Goal: Task Accomplishment & Management: Manage account settings

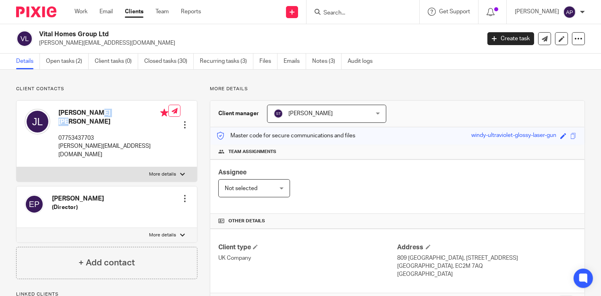
drag, startPoint x: 39, startPoint y: 31, endPoint x: 108, endPoint y: 32, distance: 69.7
click at [107, 32] on div "Vital Homes Group Ltd [PERSON_NAME][EMAIL_ADDRESS][DOMAIN_NAME]" at bounding box center [245, 38] width 459 height 17
copy h2 "Vital Homes Group Ltd"
drag, startPoint x: 37, startPoint y: 43, endPoint x: 119, endPoint y: 44, distance: 82.1
click at [119, 44] on div "Vital Homes Group Ltd james@vitalhomesgroup.com" at bounding box center [245, 38] width 459 height 17
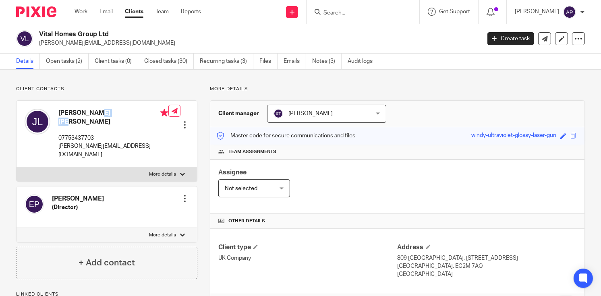
copy p "[PERSON_NAME][EMAIL_ADDRESS][DOMAIN_NAME]"
click at [69, 111] on h4 "[PERSON_NAME] [PERSON_NAME]" at bounding box center [113, 117] width 110 height 17
click at [69, 111] on h4 "James Stephen Philip Levy" at bounding box center [113, 117] width 110 height 17
copy h4 "James"
drag, startPoint x: 39, startPoint y: 32, endPoint x: 113, endPoint y: 32, distance: 73.3
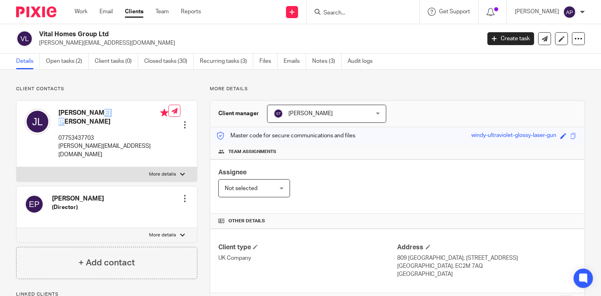
click at [113, 32] on h2 "Vital Homes Group Ltd" at bounding box center [213, 34] width 349 height 8
copy h2 "Vital Homes Group Ltd"
drag, startPoint x: 35, startPoint y: 41, endPoint x: 66, endPoint y: 41, distance: 30.2
click at [66, 41] on div "Vital Homes Group Ltd james@vitalhomesgroup.com" at bounding box center [245, 38] width 459 height 17
copy div "Vital Homes Group Ltd james@vit"
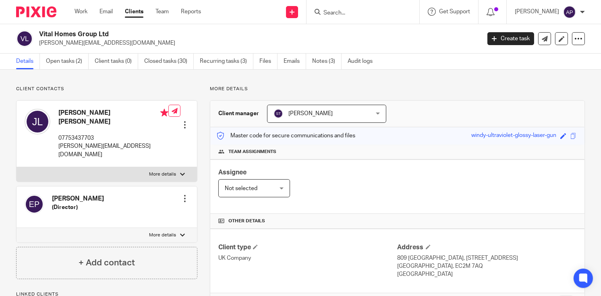
click at [117, 39] on p "james@vitalhomesgroup.com" at bounding box center [257, 43] width 436 height 8
drag, startPoint x: 37, startPoint y: 42, endPoint x: 118, endPoint y: 42, distance: 81.3
click at [118, 42] on div "Vital Homes Group Ltd james@vitalhomesgroup.com" at bounding box center [245, 38] width 459 height 17
copy p "james@vitalhomesgroup.com"
click at [70, 111] on h4 "James Stephen Philip Levy" at bounding box center [113, 117] width 110 height 17
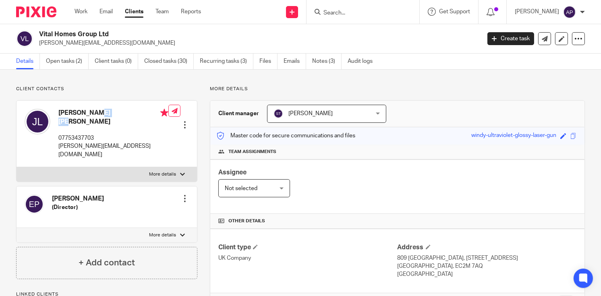
click at [70, 111] on h4 "[PERSON_NAME] [PERSON_NAME]" at bounding box center [113, 117] width 110 height 17
copy h4 "James"
click at [334, 11] on input "Search" at bounding box center [358, 13] width 72 height 7
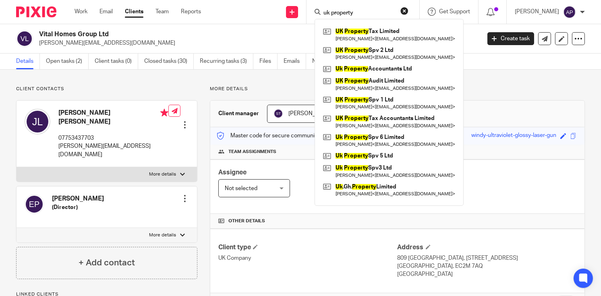
type input "uk property"
click at [394, 69] on link at bounding box center [389, 69] width 136 height 12
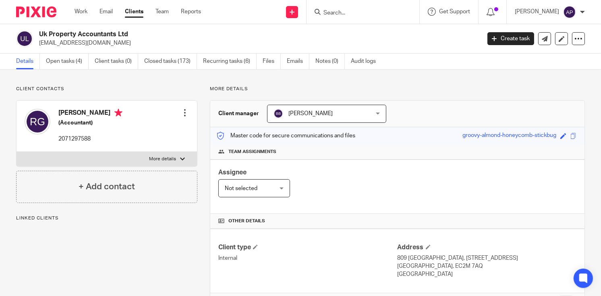
click at [130, 25] on div "Uk Property Accountants Ltd raju@aol.com Create task Update from Companies Hous…" at bounding box center [300, 38] width 601 height 29
click at [345, 10] on input "Search" at bounding box center [358, 13] width 72 height 7
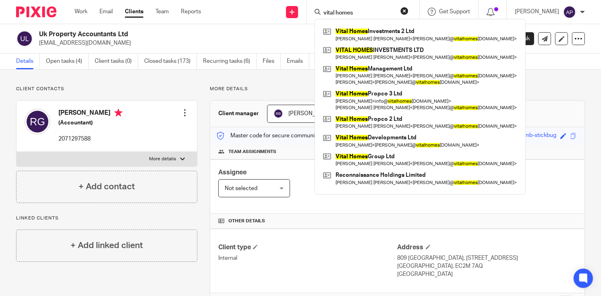
type input "vital homes"
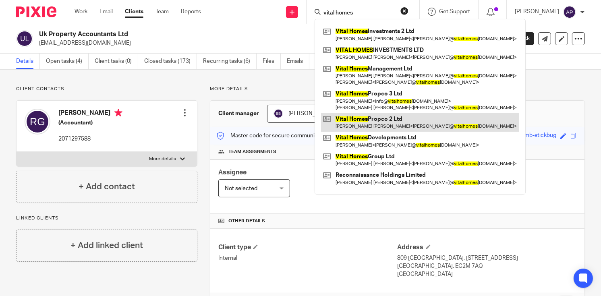
click at [388, 117] on link at bounding box center [420, 122] width 198 height 19
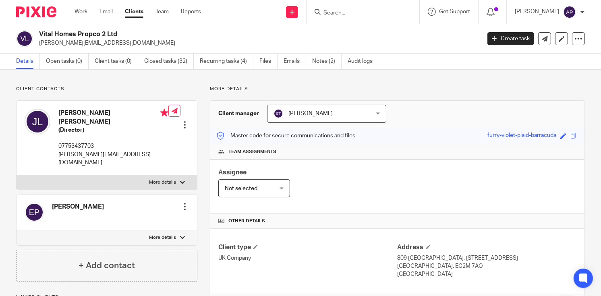
click at [124, 33] on h2 "Vital Homes Propco 2 Ltd" at bounding box center [213, 34] width 349 height 8
drag, startPoint x: 39, startPoint y: 43, endPoint x: 118, endPoint y: 41, distance: 78.9
click at [118, 41] on div "Vital Homes Propco 2 Ltd james@vitalhomesgroup.com" at bounding box center [245, 38] width 459 height 17
copy p "james@vitalhomesgroup.com"
click at [75, 112] on h4 "James Stephen Philip Levy" at bounding box center [113, 117] width 110 height 17
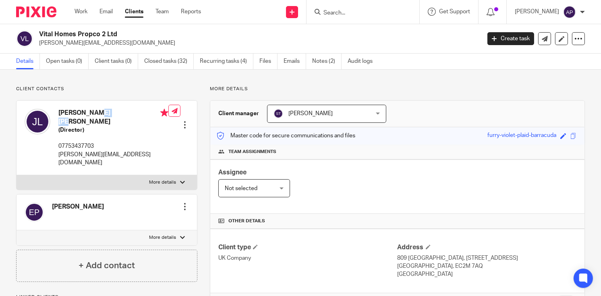
click at [75, 112] on h4 "James Stephen Philip Levy" at bounding box center [113, 117] width 110 height 17
copy h4 "James"
click at [351, 13] on input "Search" at bounding box center [358, 13] width 72 height 7
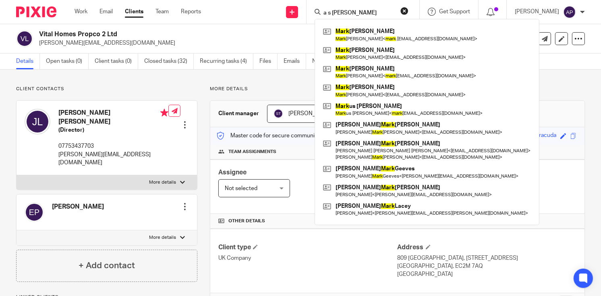
type input "a s mark"
click at [408, 9] on button "reset" at bounding box center [404, 11] width 8 height 8
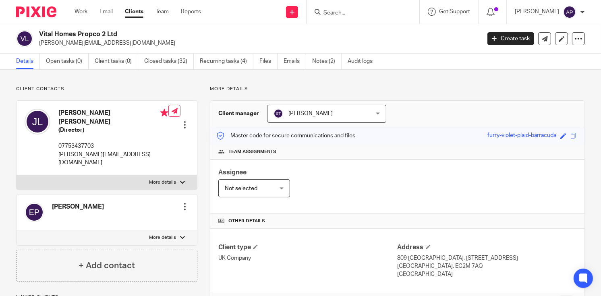
click at [345, 14] on input "Search" at bounding box center [358, 13] width 72 height 7
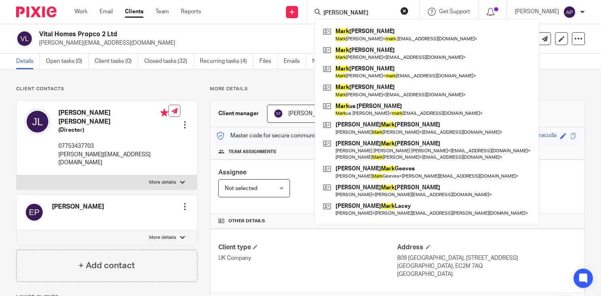
type input "MARK"
click at [408, 9] on button "reset" at bounding box center [404, 11] width 8 height 8
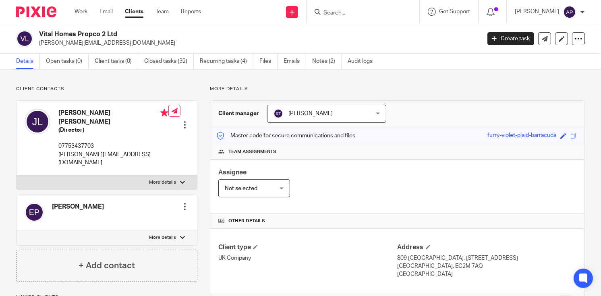
click at [364, 12] on input "Search" at bounding box center [358, 13] width 72 height 7
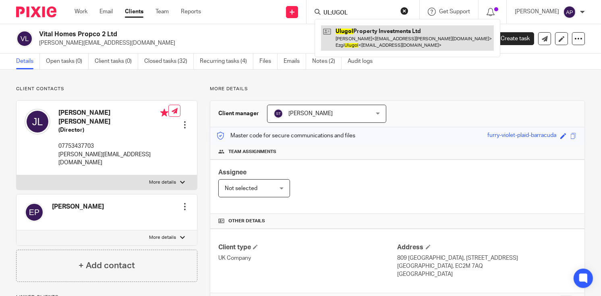
type input "UL;UGOL"
click at [376, 33] on link at bounding box center [407, 37] width 173 height 25
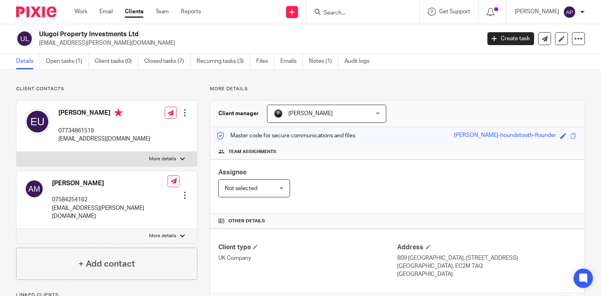
drag, startPoint x: 37, startPoint y: 32, endPoint x: 150, endPoint y: 32, distance: 113.1
click at [150, 32] on div "Ulugol Property Investments Ltd aljay.massiah@gmail.com" at bounding box center [245, 38] width 459 height 17
copy h2 "Ulugol Property Investments Ltd"
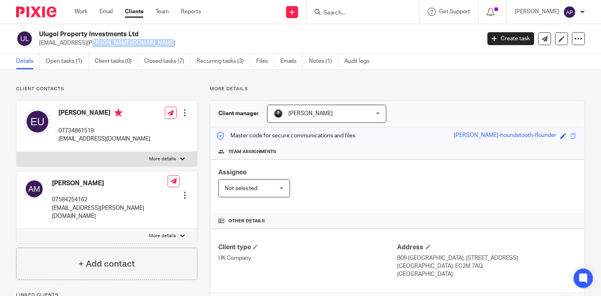
drag, startPoint x: 38, startPoint y: 42, endPoint x: 109, endPoint y: 41, distance: 70.9
click at [109, 41] on div "Ulugol Property Investments Ltd aljay.massiah@gmail.com" at bounding box center [245, 38] width 459 height 17
copy p "[EMAIL_ADDRESS][PERSON_NAME][DOMAIN_NAME]"
click at [65, 112] on h4 "Ezgi Ulugol" at bounding box center [104, 114] width 92 height 10
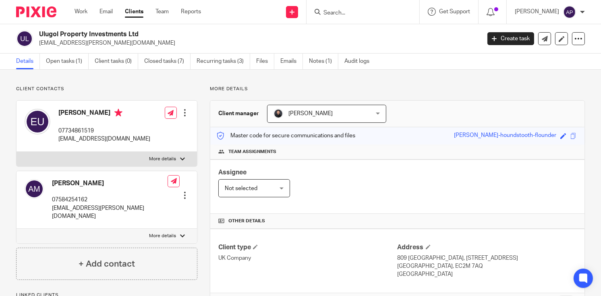
copy h4 "Ezgi"
click at [352, 16] on input "Search" at bounding box center [358, 13] width 72 height 7
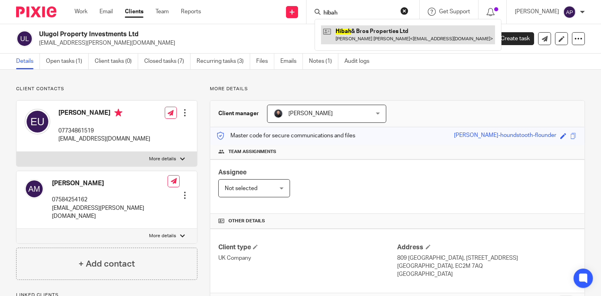
type input "hibah"
click at [374, 31] on link at bounding box center [408, 34] width 174 height 19
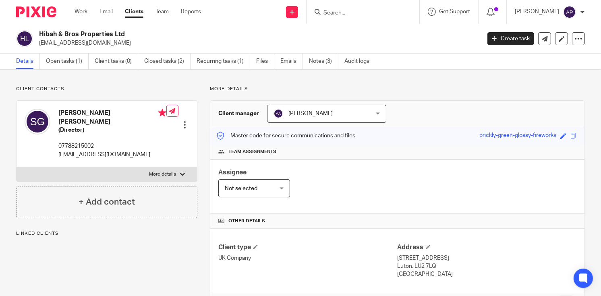
click at [125, 36] on h2 "Hibah & Bros Properties Ltd" at bounding box center [213, 34] width 349 height 8
click at [335, 10] on input "Search" at bounding box center [358, 13] width 72 height 7
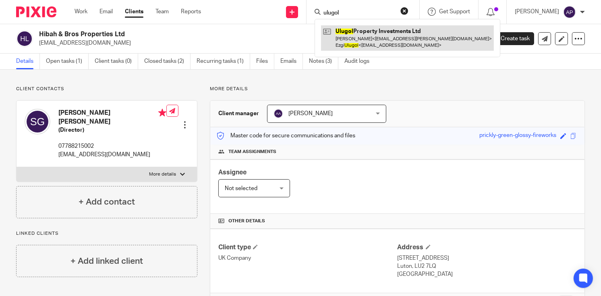
type input "ulugol"
click at [379, 33] on link at bounding box center [407, 37] width 173 height 25
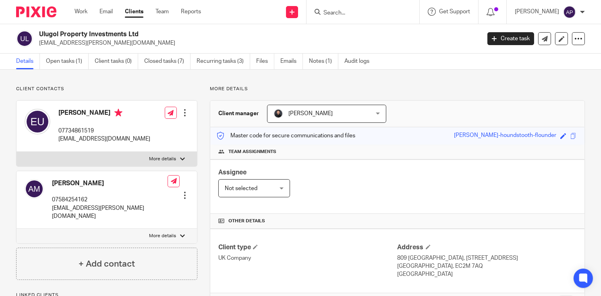
click at [146, 33] on h2 "Ulugol Property Investments Ltd" at bounding box center [213, 34] width 349 height 8
click at [335, 15] on input "Search" at bounding box center [358, 13] width 72 height 7
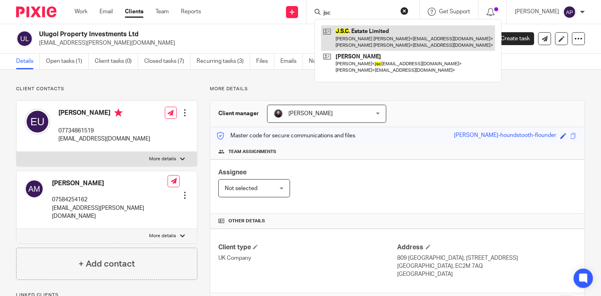
type input "jsc"
click at [370, 29] on link at bounding box center [408, 37] width 174 height 25
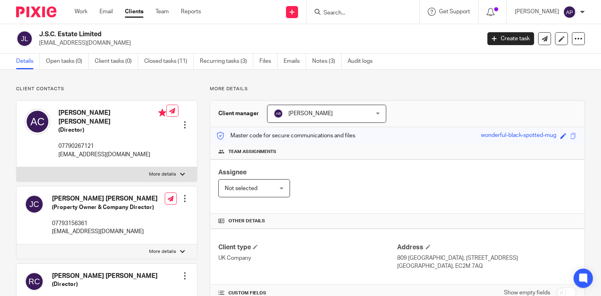
drag, startPoint x: 39, startPoint y: 43, endPoint x: 108, endPoint y: 42, distance: 68.8
click at [108, 42] on p "amarclaire@btinternet.com" at bounding box center [257, 43] width 436 height 8
click at [82, 111] on h4 "Amardeep Jason Singh Claire" at bounding box center [112, 117] width 108 height 17
copy h4 "Amardeep"
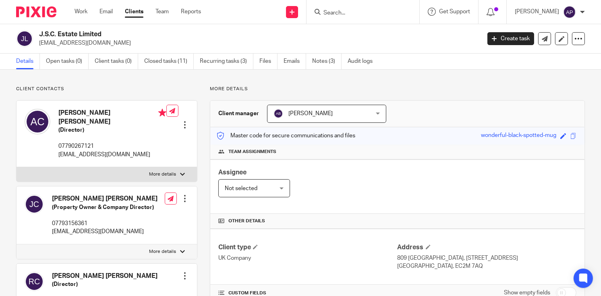
click at [341, 10] on input "Search" at bounding box center [358, 13] width 72 height 7
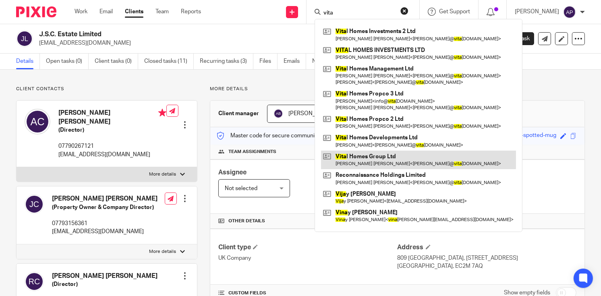
type input "vita"
click at [384, 161] on link at bounding box center [418, 160] width 195 height 19
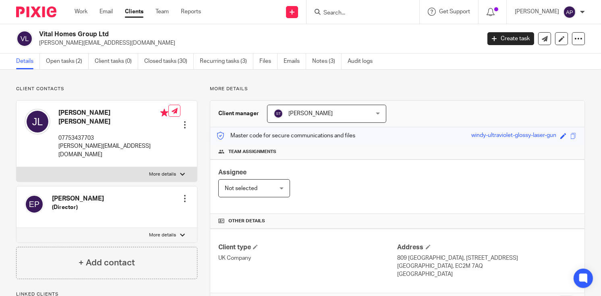
drag, startPoint x: 60, startPoint y: 130, endPoint x: 83, endPoint y: 128, distance: 23.4
click at [83, 134] on p "07753437703" at bounding box center [113, 138] width 110 height 8
drag, startPoint x: 58, startPoint y: 128, endPoint x: 98, endPoint y: 126, distance: 39.5
click at [98, 126] on div "[PERSON_NAME] [PERSON_NAME] 07753437703 [PERSON_NAME][EMAIL_ADDRESS][DOMAIN_NAM…" at bounding box center [113, 134] width 110 height 50
copy p "07753437703"
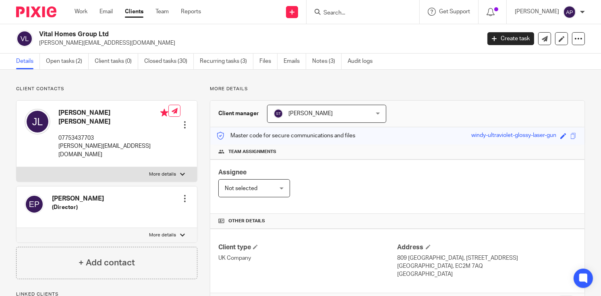
click at [340, 10] on input "Search" at bounding box center [358, 13] width 72 height 7
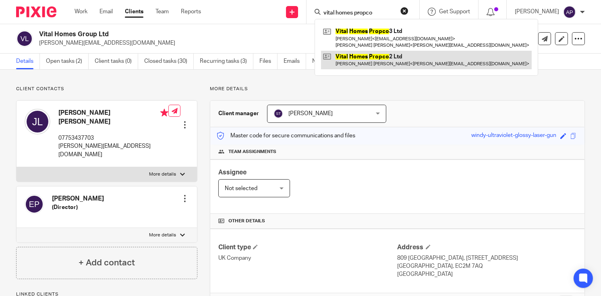
type input "vital homes propco"
click at [400, 55] on link at bounding box center [426, 60] width 211 height 19
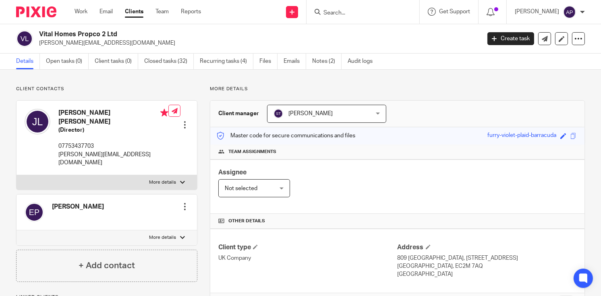
click at [120, 32] on div "Vital Homes Propco 2 Ltd [PERSON_NAME][EMAIL_ADDRESS][DOMAIN_NAME]" at bounding box center [245, 38] width 459 height 17
drag, startPoint x: 38, startPoint y: 42, endPoint x: 129, endPoint y: 42, distance: 91.0
click at [129, 42] on div "Vital Homes Propco 2 Ltd james@vitalhomesgroup.com" at bounding box center [245, 38] width 459 height 17
copy p "james@vitalhomesgroup.com"
click at [68, 112] on h4 "James Stephen Philip Levy" at bounding box center [113, 117] width 110 height 17
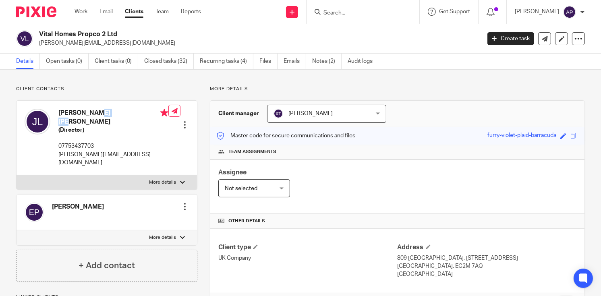
click at [68, 112] on h4 "James Stephen Philip Levy" at bounding box center [113, 117] width 110 height 17
copy h4 "James"
click at [338, 14] on input "Search" at bounding box center [358, 13] width 72 height 7
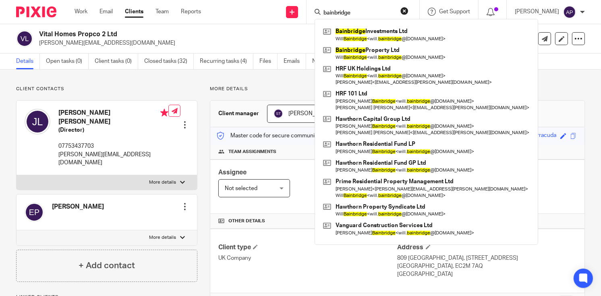
type input "bainbridge"
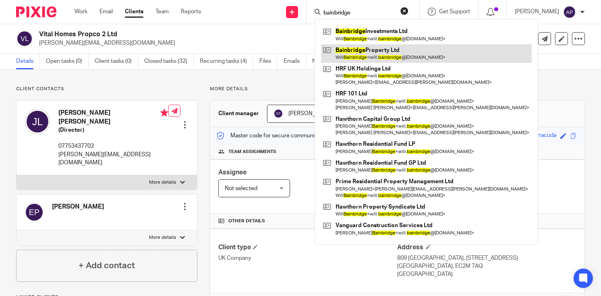
click at [384, 52] on link at bounding box center [426, 53] width 211 height 19
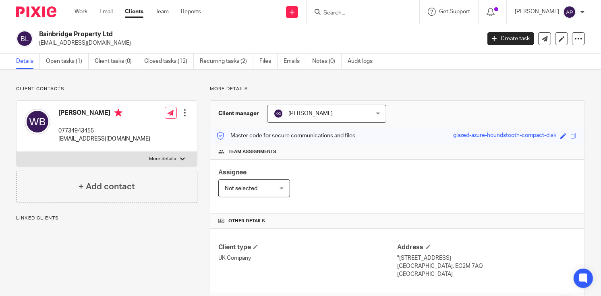
click at [115, 29] on div "Bainbridge Property Ltd [EMAIL_ADDRESS][DOMAIN_NAME] Create task Update from Co…" at bounding box center [300, 38] width 601 height 29
drag, startPoint x: 39, startPoint y: 42, endPoint x: 144, endPoint y: 42, distance: 105.5
click at [144, 42] on div "Bainbridge Property Ltd [EMAIL_ADDRESS][DOMAIN_NAME]" at bounding box center [245, 38] width 459 height 17
copy p "[EMAIL_ADDRESS][DOMAIN_NAME]"
click at [68, 112] on h4 "[PERSON_NAME]" at bounding box center [104, 114] width 92 height 10
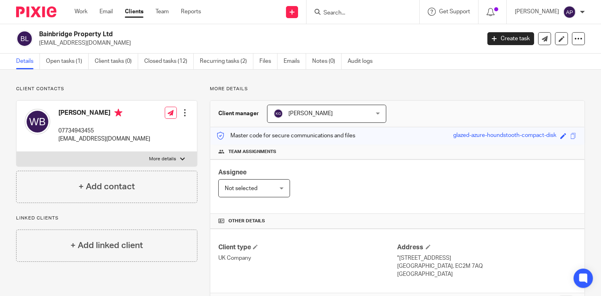
click at [68, 112] on h4 "[PERSON_NAME]" at bounding box center [104, 114] width 92 height 10
copy h4 "Will"
click at [341, 13] on input "Search" at bounding box center [358, 13] width 72 height 7
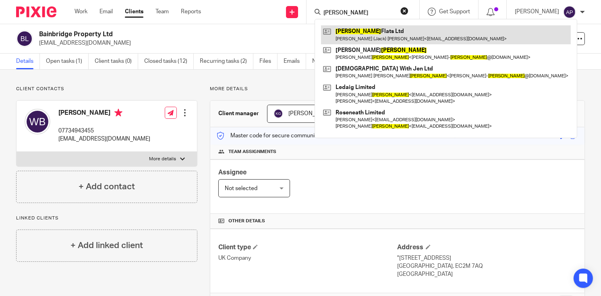
type input "SUTTON"
click at [375, 38] on link at bounding box center [446, 34] width 250 height 19
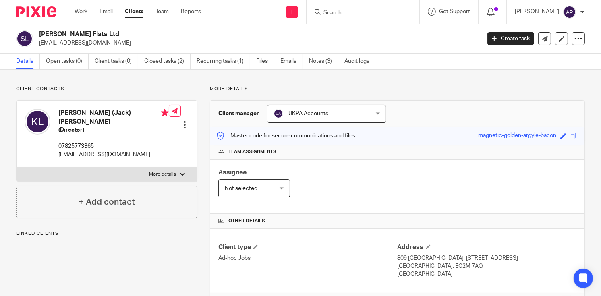
drag, startPoint x: 39, startPoint y: 33, endPoint x: 89, endPoint y: 34, distance: 49.5
click at [89, 34] on h2 "[PERSON_NAME] Flats Ltd" at bounding box center [213, 34] width 349 height 8
copy h2 "[PERSON_NAME] Flats Ltd"
drag, startPoint x: 39, startPoint y: 43, endPoint x: 106, endPoint y: 41, distance: 67.3
click at [106, 41] on p "[EMAIL_ADDRESS][DOMAIN_NAME]" at bounding box center [257, 43] width 436 height 8
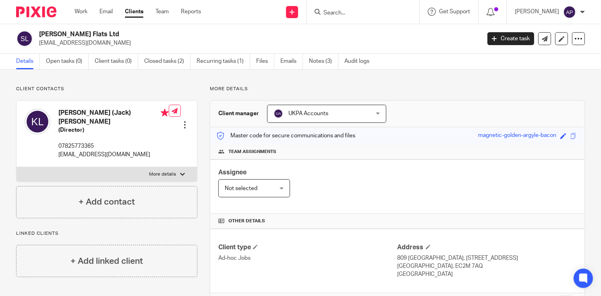
copy p "[EMAIL_ADDRESS][DOMAIN_NAME]"
drag, startPoint x: 59, startPoint y: 110, endPoint x: 80, endPoint y: 112, distance: 21.1
click at [80, 112] on h4 "Ka King (Jack) Lim" at bounding box center [113, 117] width 110 height 17
copy h4 "Ka King"
click at [332, 13] on input "Search" at bounding box center [358, 13] width 72 height 7
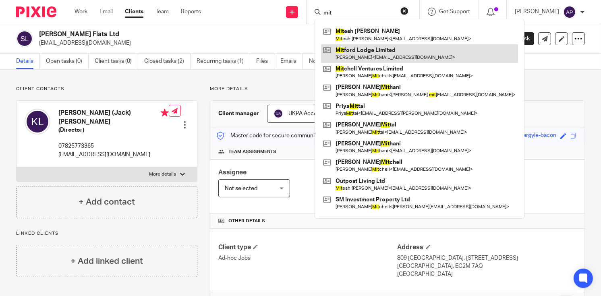
type input "mit"
click at [372, 45] on link at bounding box center [419, 53] width 197 height 19
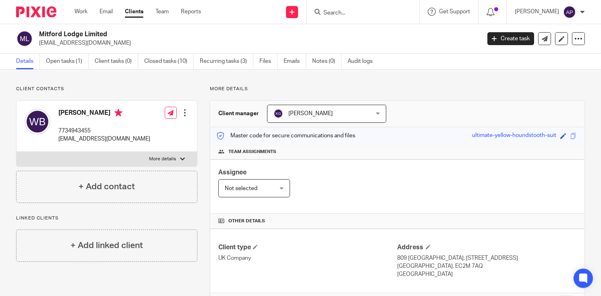
click at [339, 15] on input "Search" at bounding box center [358, 13] width 72 height 7
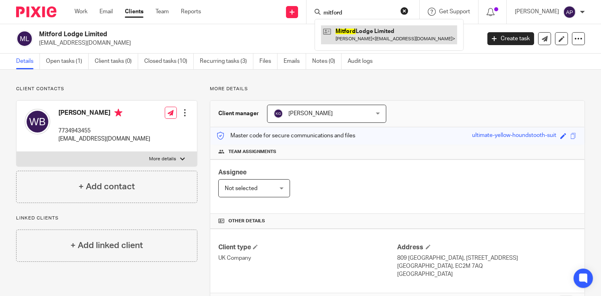
type input "mitford"
click at [383, 30] on link at bounding box center [389, 34] width 136 height 19
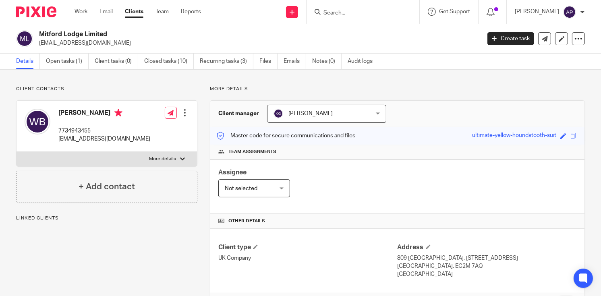
drag, startPoint x: 40, startPoint y: 34, endPoint x: 111, endPoint y: 34, distance: 70.9
click at [111, 34] on h2 "Mitford Lodge Limited" at bounding box center [213, 34] width 349 height 8
copy h2 "Mitford Lodge Limited"
drag, startPoint x: 39, startPoint y: 43, endPoint x: 146, endPoint y: 40, distance: 107.1
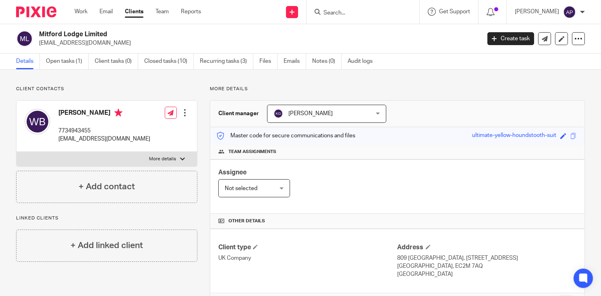
click at [145, 41] on p "will.bainbridge@hawthorncapgroup.com" at bounding box center [257, 43] width 436 height 8
copy p "will.bainbridge@hawthorncapgroup.com"
click at [68, 111] on h4 "Will Bainbridge" at bounding box center [104, 114] width 92 height 10
copy h4 "Will"
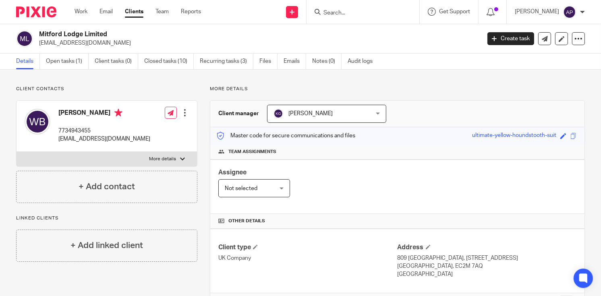
click at [356, 12] on input "Search" at bounding box center [358, 13] width 72 height 7
type input "postal"
click at [371, 27] on link at bounding box center [371, 31] width 100 height 12
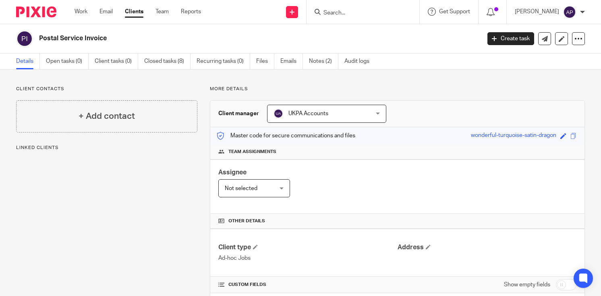
click at [492, 38] on icon at bounding box center [494, 38] width 5 height 5
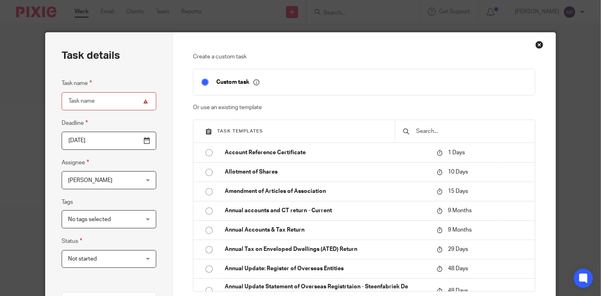
click at [93, 101] on input "Task name" at bounding box center [109, 101] width 95 height 18
paste input "Vital Homes Group Ltd"
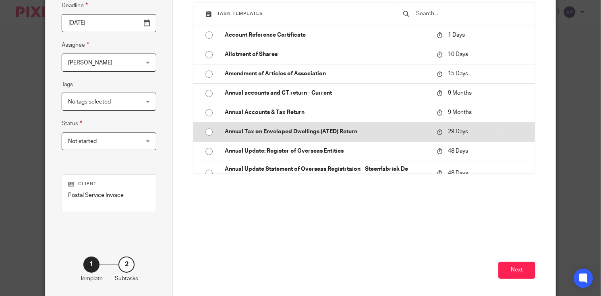
scroll to position [121, 0]
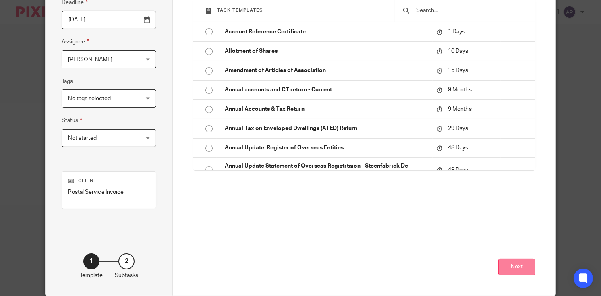
type input "Vital Homes Group Ltd"
click at [510, 264] on button "Next" at bounding box center [516, 266] width 37 height 17
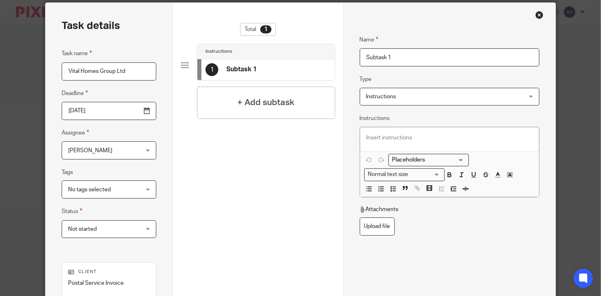
scroll to position [0, 0]
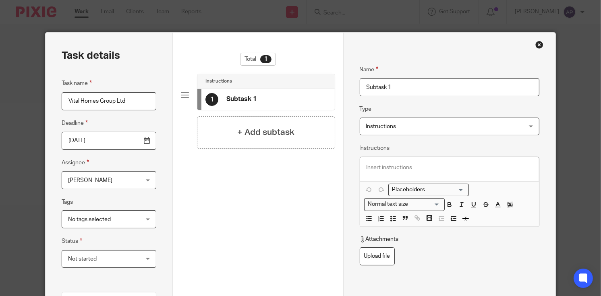
click at [399, 86] on input "Subtask 1" at bounding box center [449, 87] width 180 height 18
type input "S"
click at [405, 86] on input "Name" at bounding box center [449, 87] width 180 height 18
paste input "Postal Document"
type input "Postal Document"
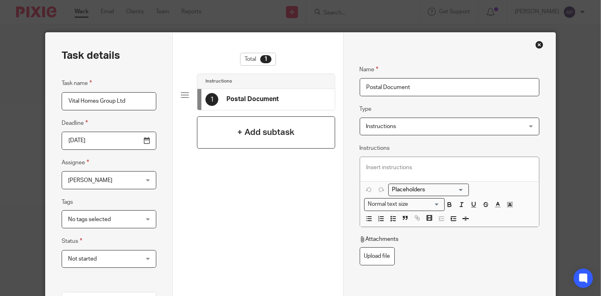
click at [297, 136] on div "+ Add subtask" at bounding box center [266, 132] width 138 height 32
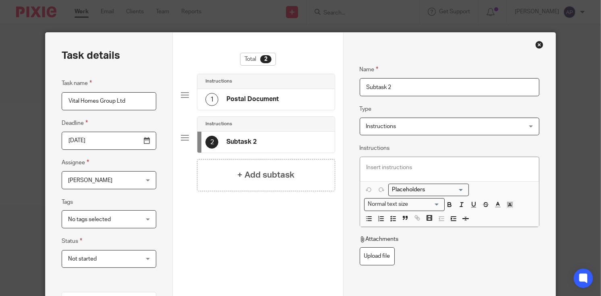
drag, startPoint x: 397, startPoint y: 85, endPoint x: 357, endPoint y: 85, distance: 39.9
click at [359, 85] on input "Subtask 2" at bounding box center [449, 87] width 180 height 18
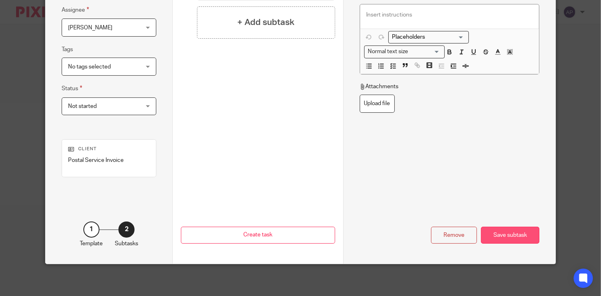
type input "Issue Invoice"
click at [516, 238] on div "Save subtask" at bounding box center [510, 235] width 58 height 17
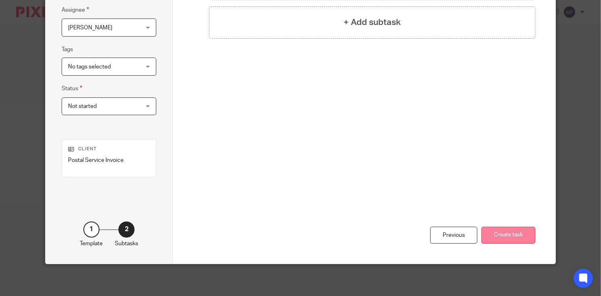
click at [510, 236] on button "Create task" at bounding box center [508, 235] width 54 height 17
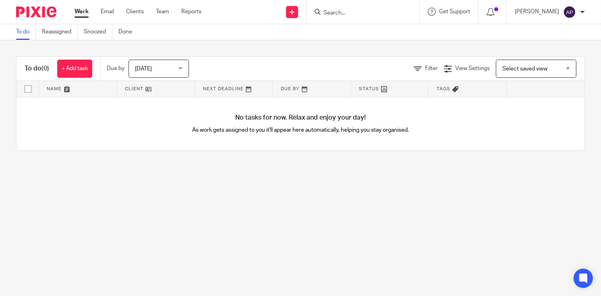
click at [331, 11] on input "Search" at bounding box center [358, 13] width 72 height 7
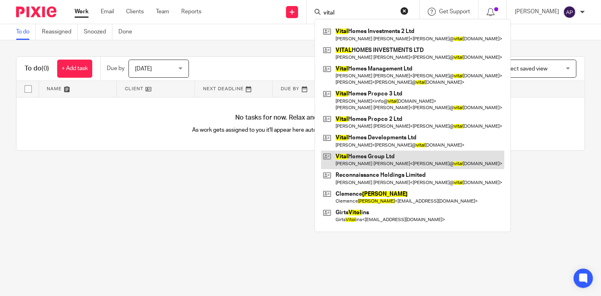
type input "vital"
click at [403, 157] on link at bounding box center [412, 160] width 183 height 19
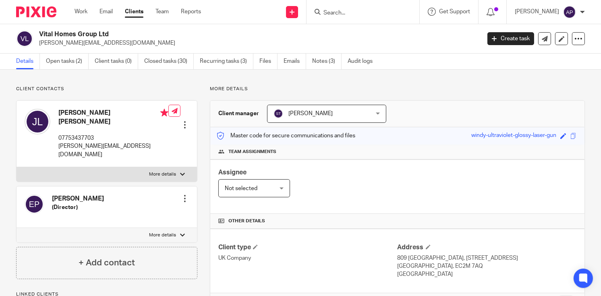
drag, startPoint x: 39, startPoint y: 31, endPoint x: 109, endPoint y: 31, distance: 69.2
click at [109, 31] on h2 "Vital Homes Group Ltd" at bounding box center [213, 34] width 349 height 8
copy h2 "Vital Homes Group Ltd"
click at [329, 13] on input "Search" at bounding box center [358, 13] width 72 height 7
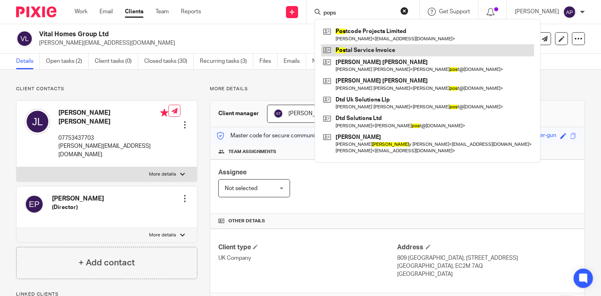
type input "pops"
click at [355, 55] on link at bounding box center [427, 50] width 213 height 12
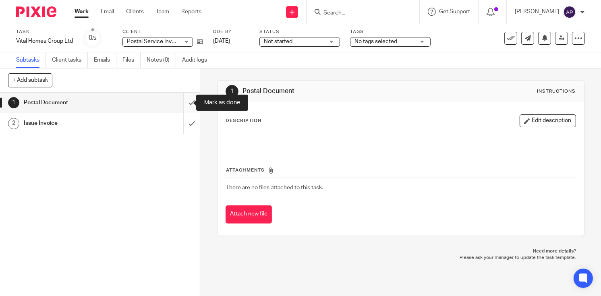
click at [180, 102] on input "submit" at bounding box center [100, 103] width 200 height 20
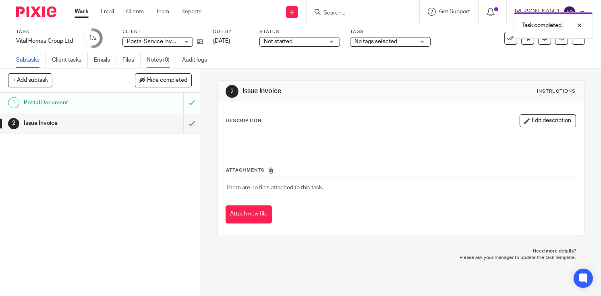
click at [152, 59] on link "Notes (0)" at bounding box center [161, 60] width 29 height 16
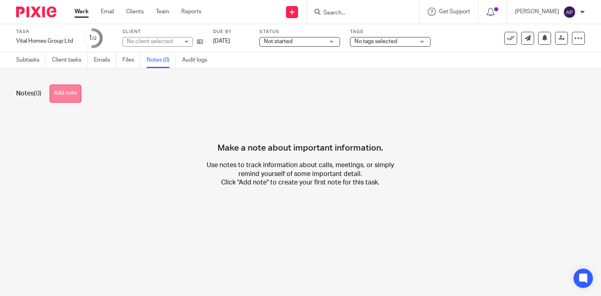
click at [63, 98] on button "Add note" at bounding box center [66, 94] width 32 height 18
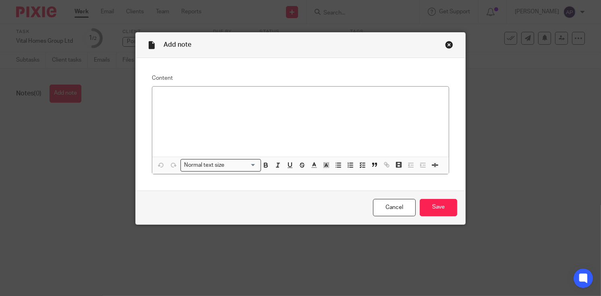
click at [159, 97] on p at bounding box center [301, 97] width 284 height 8
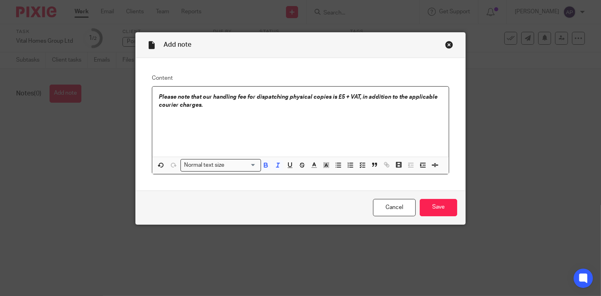
click at [334, 97] on em "Please note that our handling fee for dispatching physical copies is £5 + VAT, …" at bounding box center [299, 101] width 280 height 14
click at [336, 97] on em "Please note that our handling fee for dispatching physical copies is £5 + VAT, …" at bounding box center [299, 101] width 280 height 14
click at [335, 97] on em "Please note that our handling fee for dispatching physical copies is £5 + VAT, …" at bounding box center [299, 101] width 280 height 14
copy em "£"
click at [332, 96] on em "Please note that our handling fee for dispatching physical copies is £5 + VAT, …" at bounding box center [299, 101] width 280 height 14
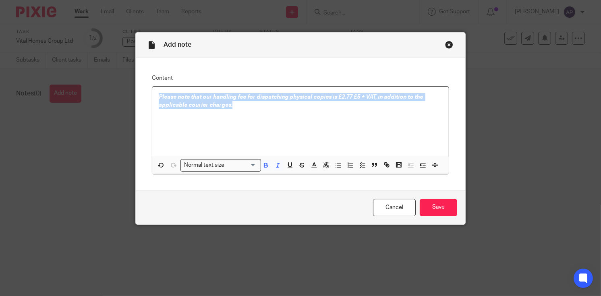
drag, startPoint x: 155, startPoint y: 96, endPoint x: 240, endPoint y: 115, distance: 86.6
click at [234, 108] on p "Please note that our handling fee for dispatching physical copies is £2.77 £5 +…" at bounding box center [301, 101] width 284 height 17
click at [262, 167] on icon "button" at bounding box center [265, 164] width 7 height 7
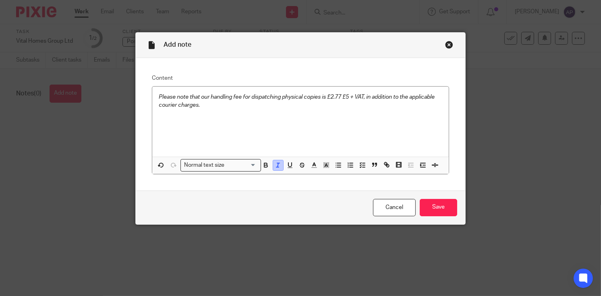
click at [274, 165] on icon "button" at bounding box center [277, 164] width 7 height 7
click at [338, 95] on p "Please note that our handling fee for dispatching physical copies is £2.77 £5 +…" at bounding box center [301, 101] width 284 height 17
click at [438, 209] on input "Save" at bounding box center [437, 207] width 37 height 17
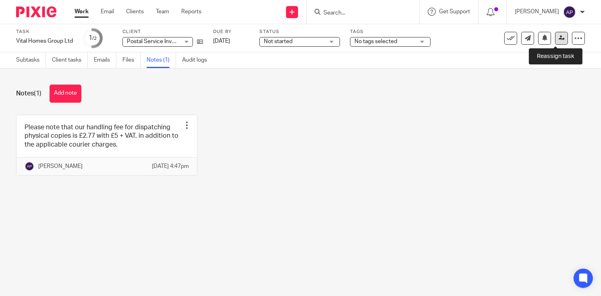
click at [555, 36] on link at bounding box center [561, 38] width 13 height 13
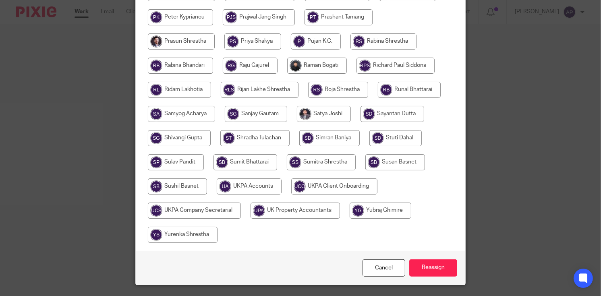
scroll to position [423, 0]
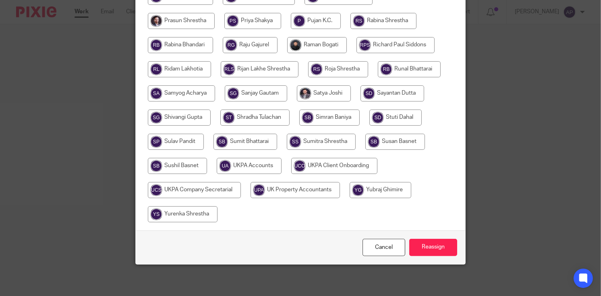
click at [256, 162] on input "radio" at bounding box center [249, 166] width 65 height 16
radio input "true"
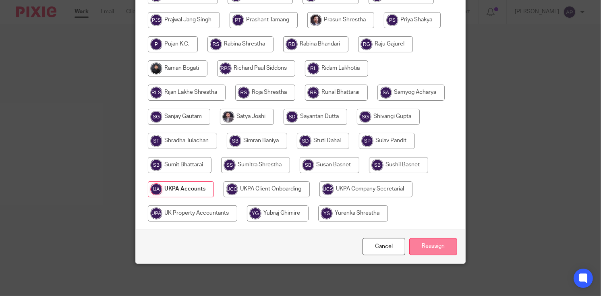
click at [439, 246] on input "Reassign" at bounding box center [433, 246] width 48 height 17
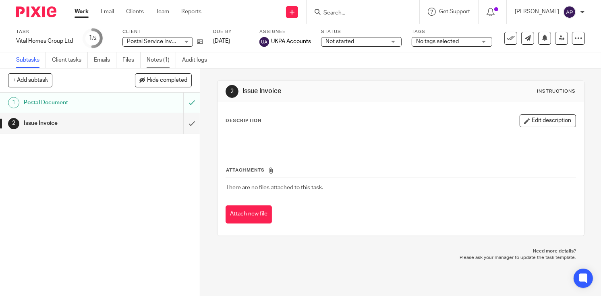
click at [165, 56] on link "Notes (1)" at bounding box center [161, 60] width 29 height 16
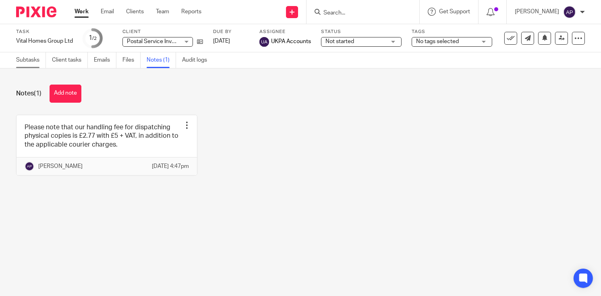
click at [43, 58] on link "Subtasks" at bounding box center [31, 60] width 30 height 16
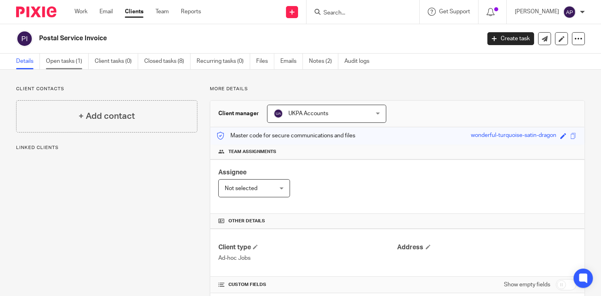
click at [52, 61] on link "Open tasks (1)" at bounding box center [67, 62] width 43 height 16
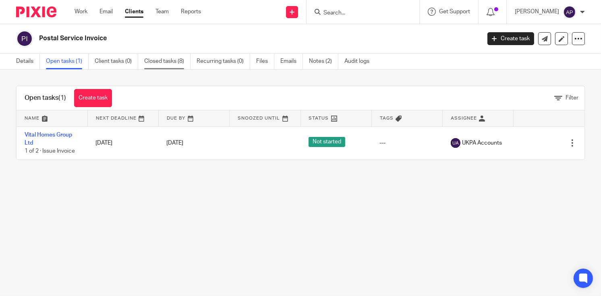
click at [156, 55] on link "Closed tasks (8)" at bounding box center [167, 62] width 46 height 16
